Goal: Task Accomplishment & Management: Manage account settings

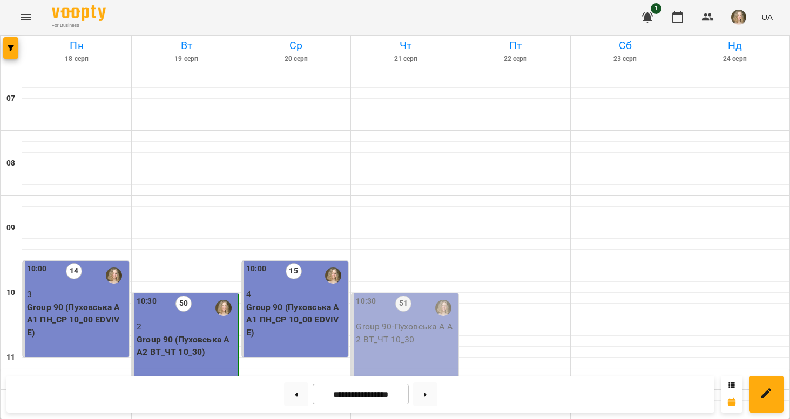
scroll to position [731, 0]
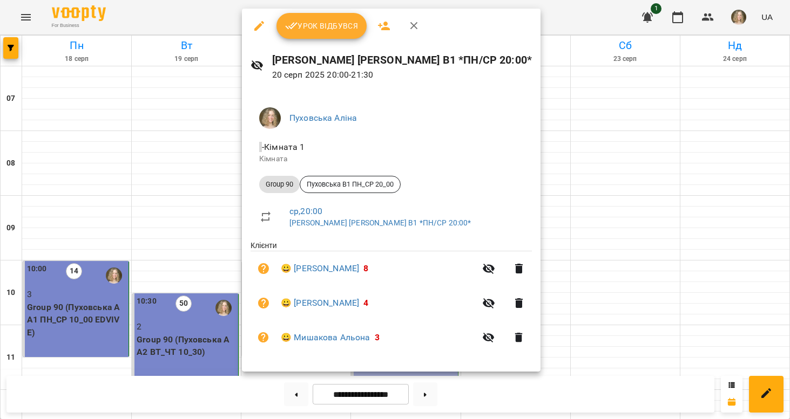
click at [344, 36] on button "Урок відбувся" at bounding box center [321, 26] width 91 height 26
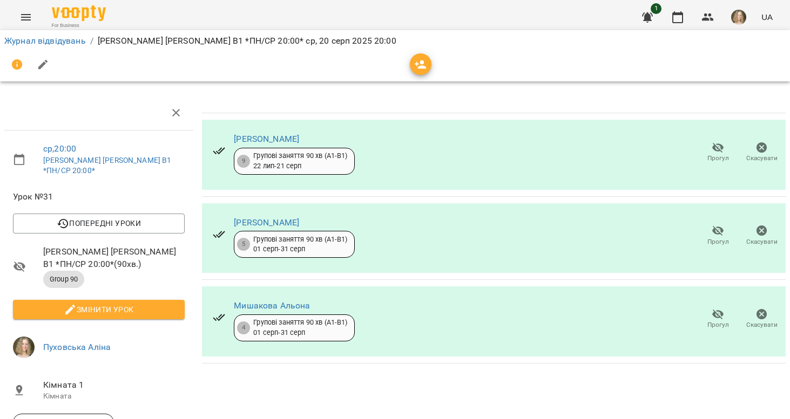
click at [719, 152] on icon "button" at bounding box center [717, 147] width 13 height 13
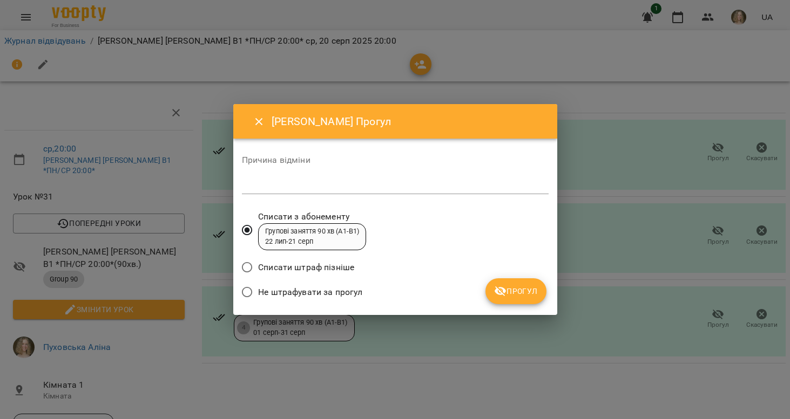
click at [348, 291] on span "Не штрафувати за прогул" at bounding box center [310, 292] width 104 height 13
click at [514, 288] on span "Прогул" at bounding box center [516, 291] width 44 height 13
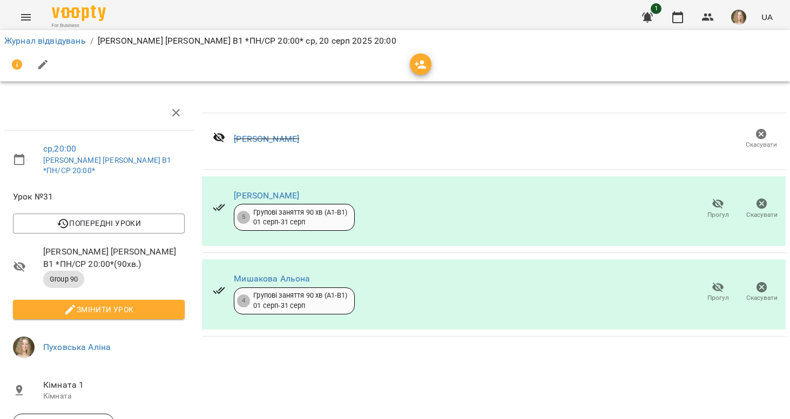
click at [140, 303] on span "Змінити урок" at bounding box center [99, 309] width 154 height 13
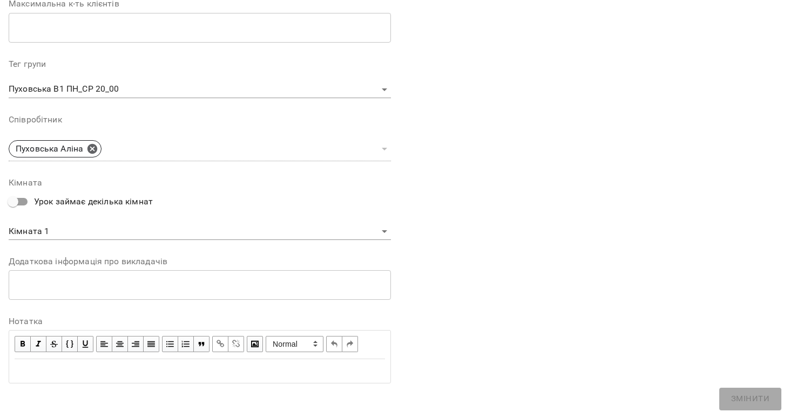
scroll to position [294, 0]
click at [17, 339] on span "button" at bounding box center [23, 345] width 12 height 12
click at [31, 361] on div "Edit text" at bounding box center [200, 372] width 380 height 23
click at [24, 342] on span "button" at bounding box center [23, 345] width 12 height 12
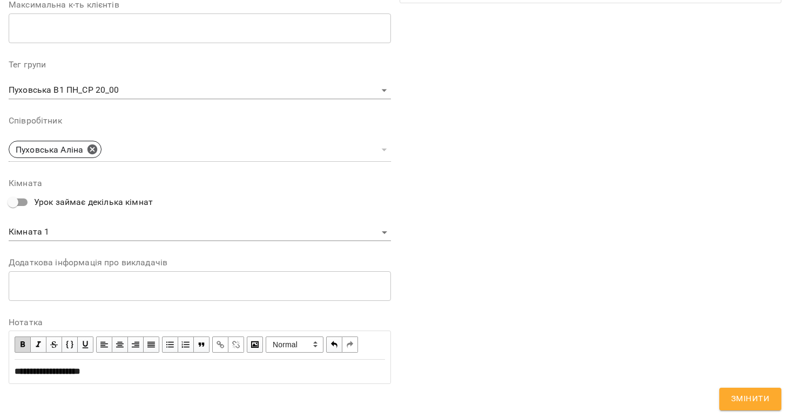
click at [24, 339] on span "button" at bounding box center [23, 345] width 12 height 12
click at [757, 397] on span "Змінити" at bounding box center [750, 399] width 38 height 14
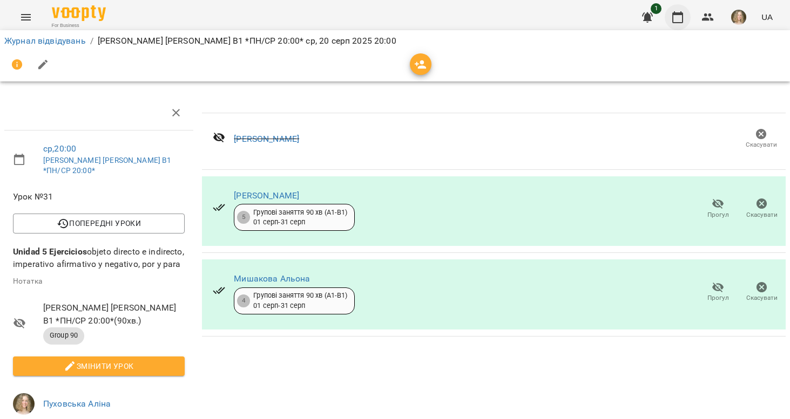
click at [681, 16] on icon "button" at bounding box center [677, 17] width 13 height 13
